Goal: Task Accomplishment & Management: Manage account settings

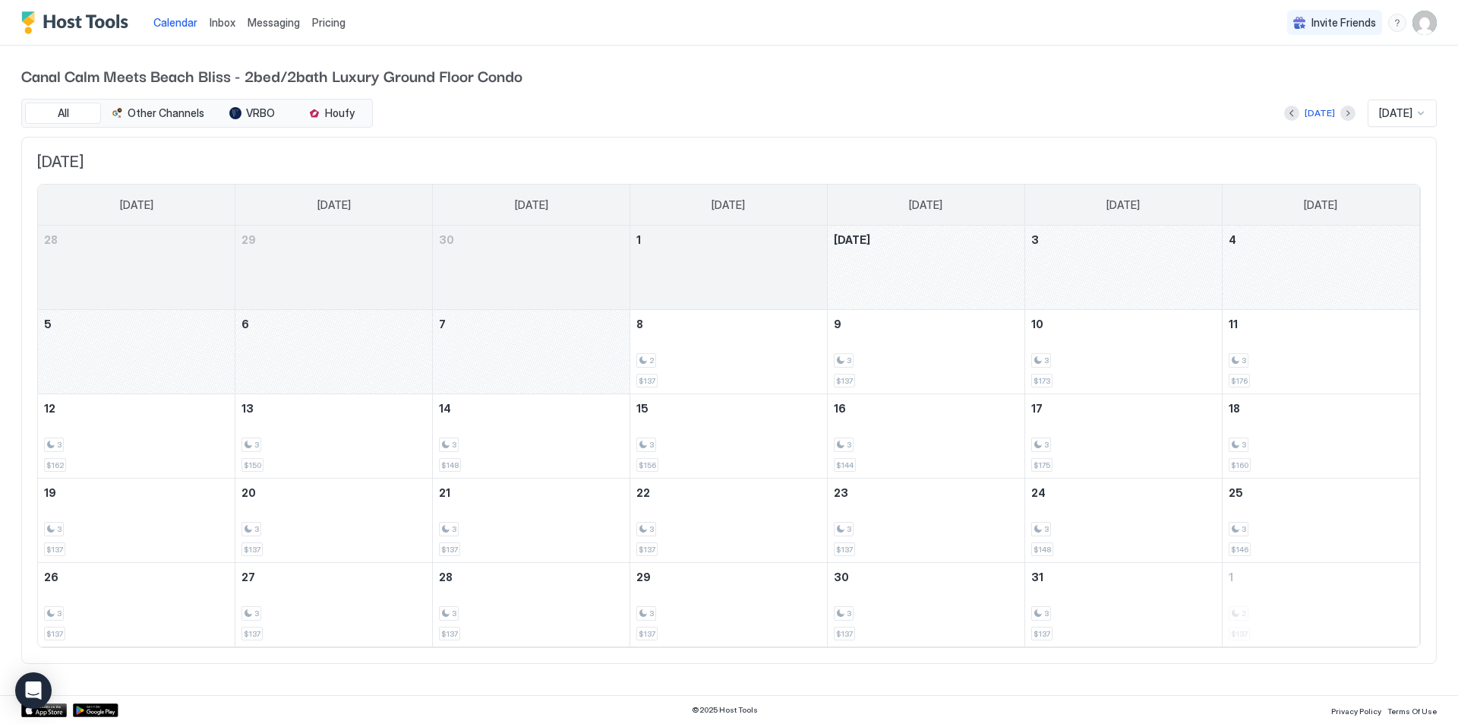
click at [1432, 17] on img "User profile" at bounding box center [1424, 23] width 24 height 24
click at [1279, 84] on span "Settings" at bounding box center [1287, 85] width 41 height 14
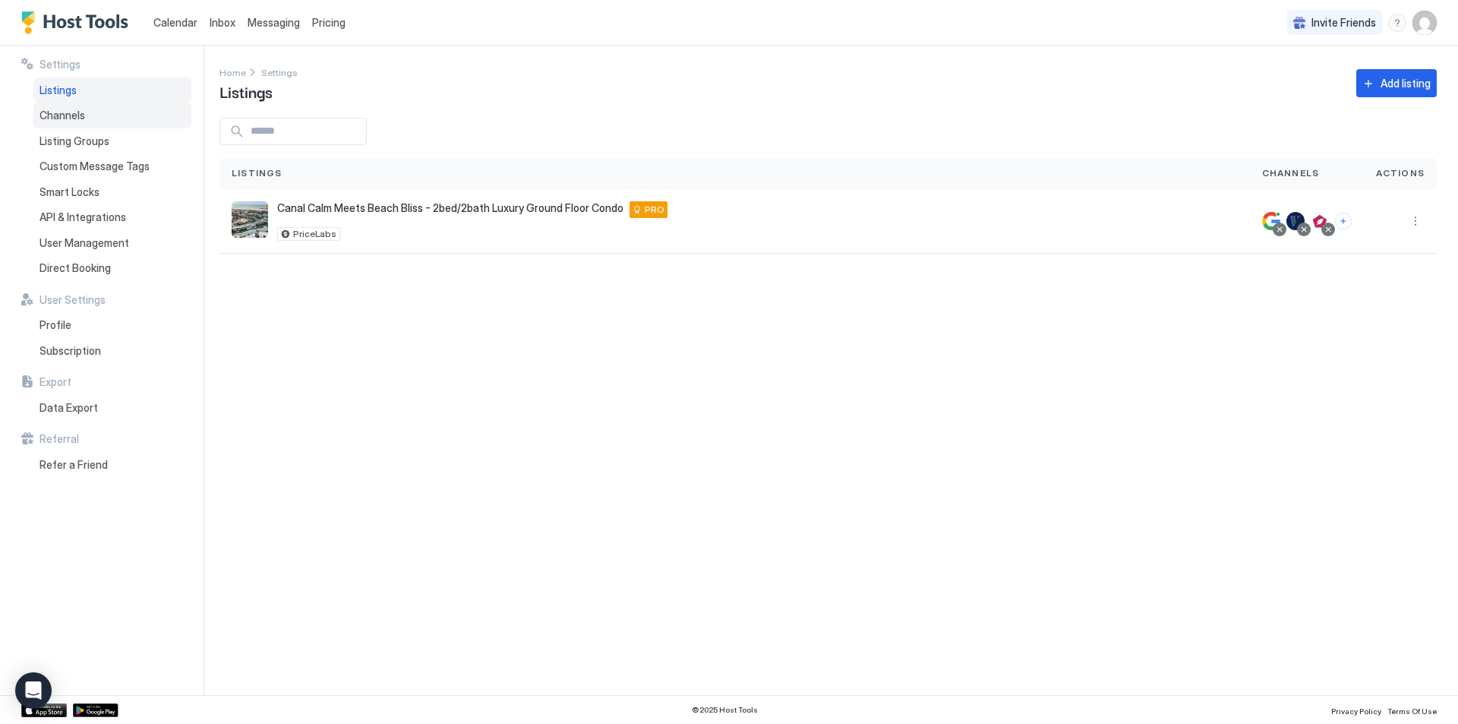
click at [69, 116] on span "Channels" at bounding box center [62, 116] width 46 height 14
